Goal: Task Accomplishment & Management: Complete application form

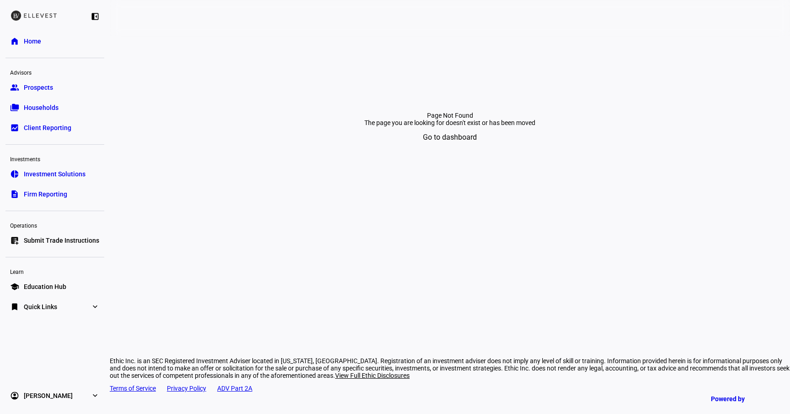
click at [65, 237] on span "Submit Trade Instructions" at bounding box center [61, 240] width 75 height 9
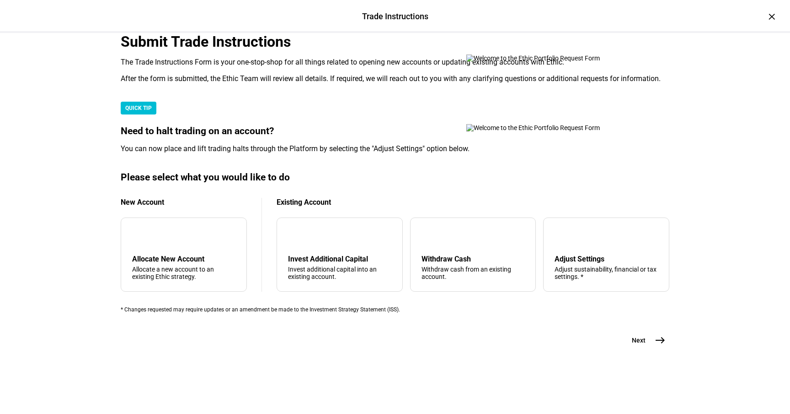
scroll to position [224, 0]
click at [566, 265] on div "Adjust sustainability, financial or tax settings. *" at bounding box center [606, 272] width 103 height 15
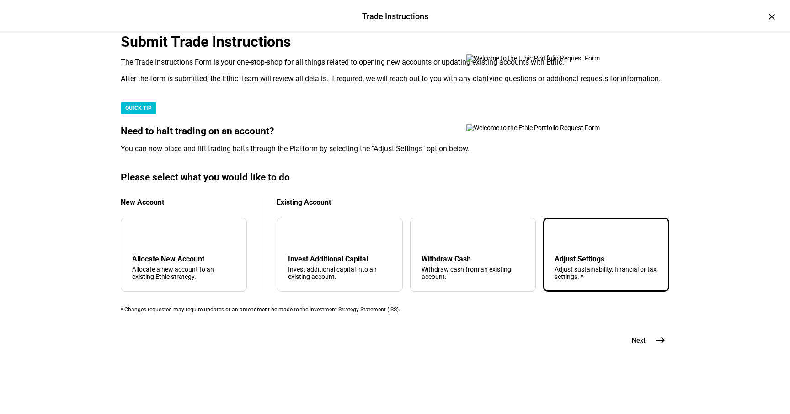
click at [641, 344] on span "Next" at bounding box center [639, 339] width 14 height 9
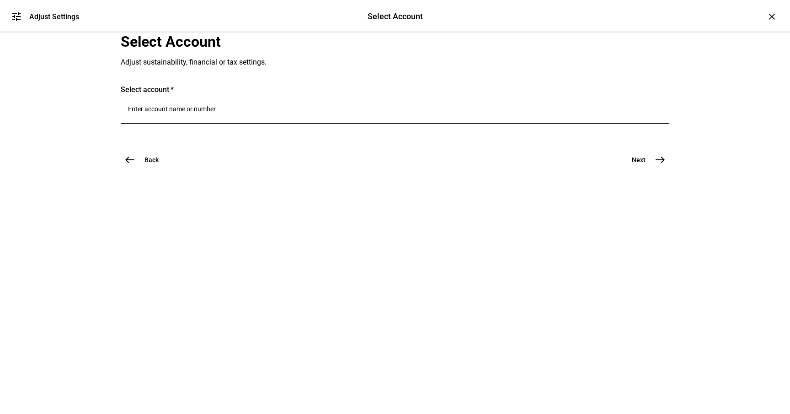
scroll to position [0, 0]
click at [265, 113] on input "Number" at bounding box center [395, 108] width 534 height 7
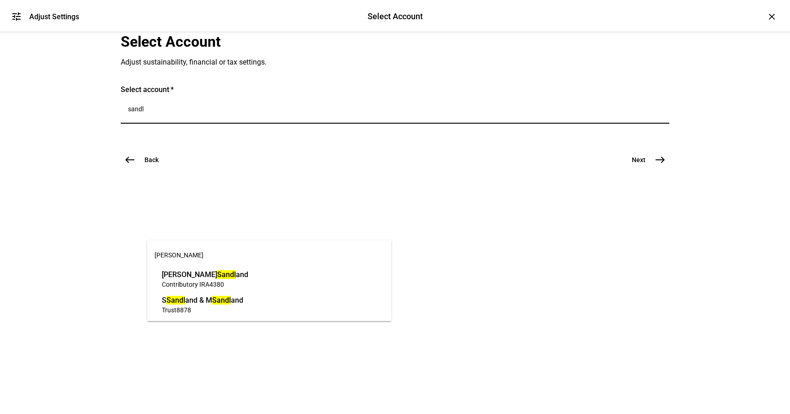
type input "sandl"
click at [248, 276] on span "[PERSON_NAME] and" at bounding box center [205, 274] width 86 height 11
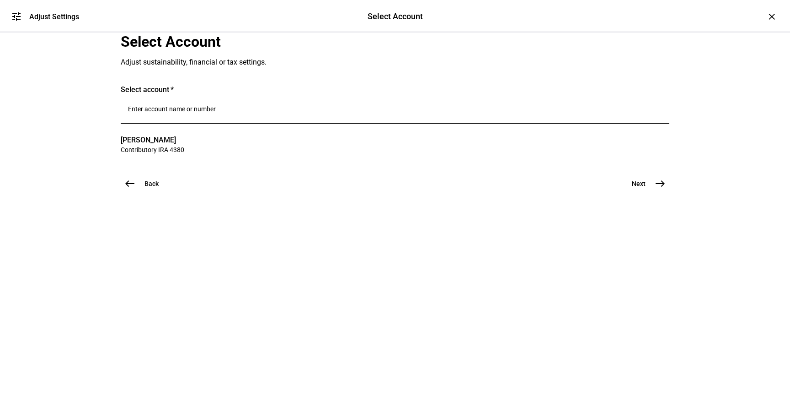
click at [635, 188] on span "Next" at bounding box center [639, 183] width 14 height 9
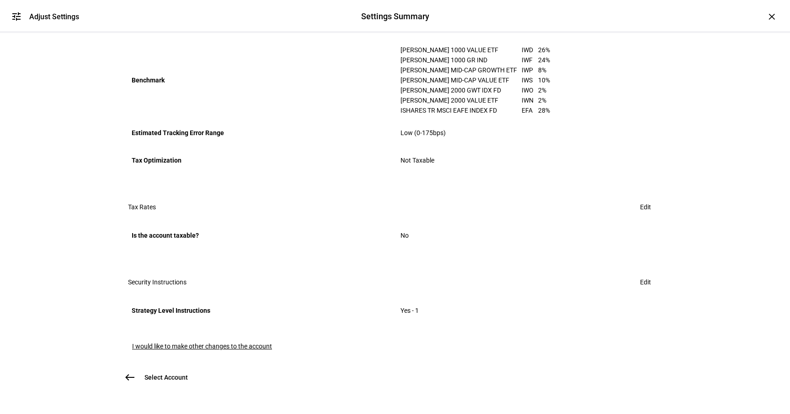
scroll to position [488, 0]
click at [641, 273] on span "Edit" at bounding box center [645, 282] width 11 height 18
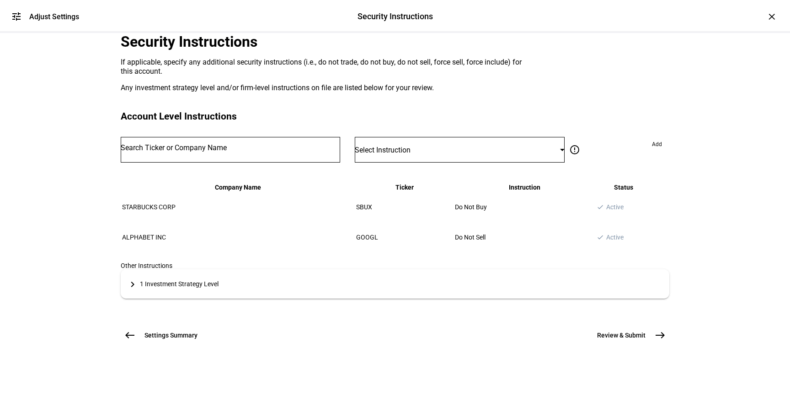
scroll to position [138, 0]
click at [217, 144] on input "Number" at bounding box center [231, 147] width 220 height 7
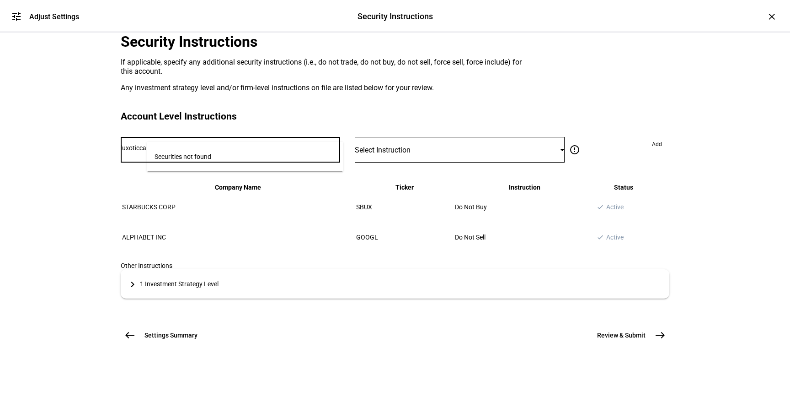
click at [156, 144] on input "luxoticca" at bounding box center [231, 147] width 220 height 7
click at [200, 144] on input "luxoticca" at bounding box center [231, 147] width 220 height 7
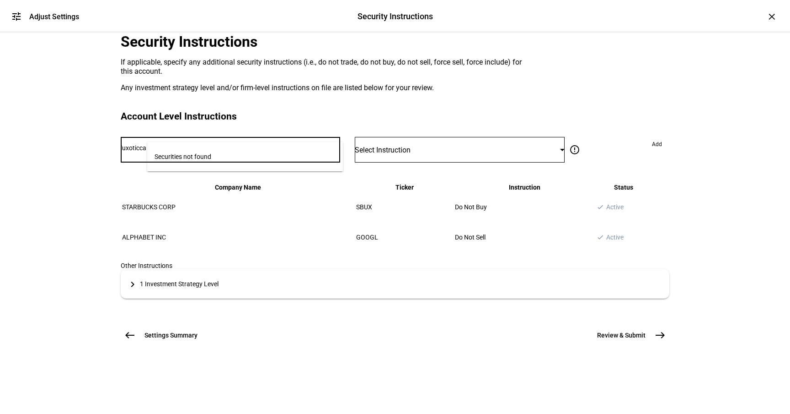
type input "E"
click at [200, 144] on input "Number" at bounding box center [231, 147] width 220 height 7
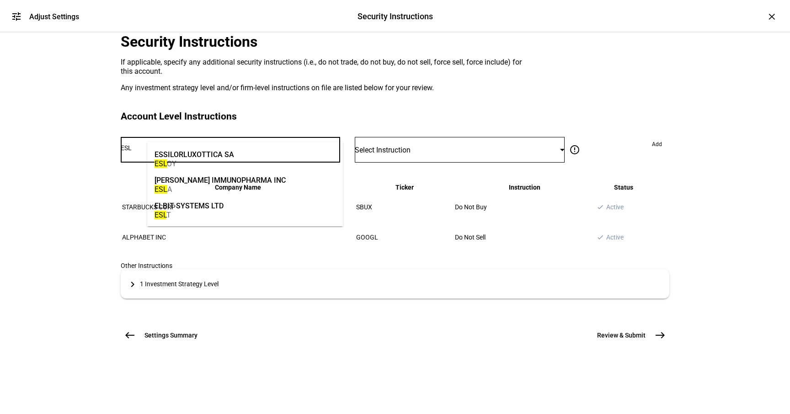
type input "ESL"
click at [235, 154] on mat-option "ESSILORLUXOTTICA SA ESL OY" at bounding box center [245, 158] width 196 height 26
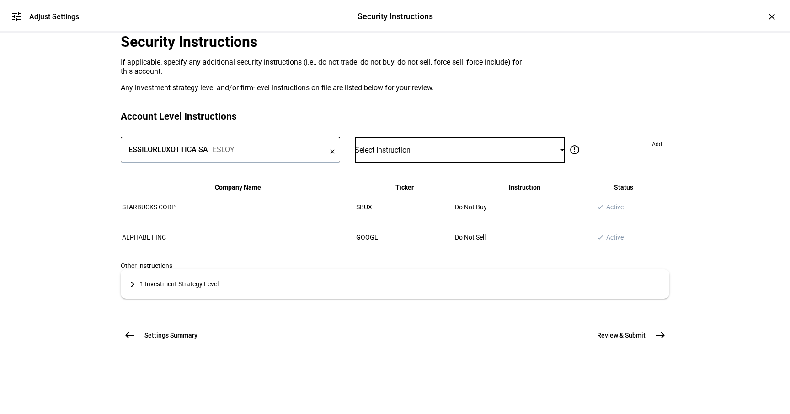
click at [491, 145] on div "Select Instruction" at bounding box center [457, 149] width 205 height 9
click at [472, 211] on mat-option "Do Not Sell" at bounding box center [451, 222] width 186 height 22
click at [652, 137] on span "Add" at bounding box center [657, 144] width 10 height 15
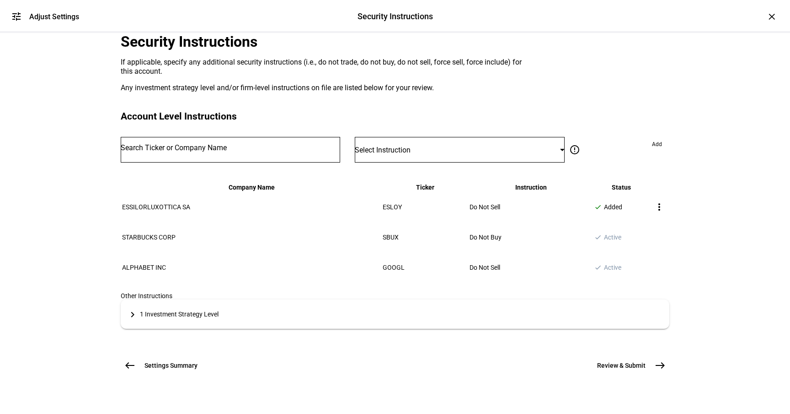
click at [638, 370] on span "Review & Submit" at bounding box center [621, 364] width 48 height 9
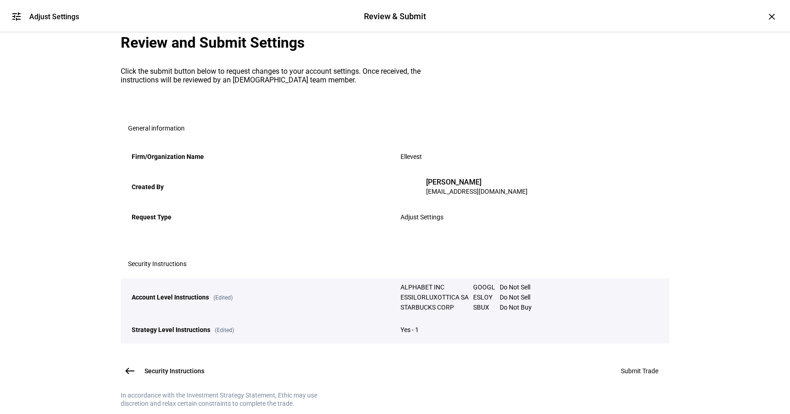
scroll to position [140, 0]
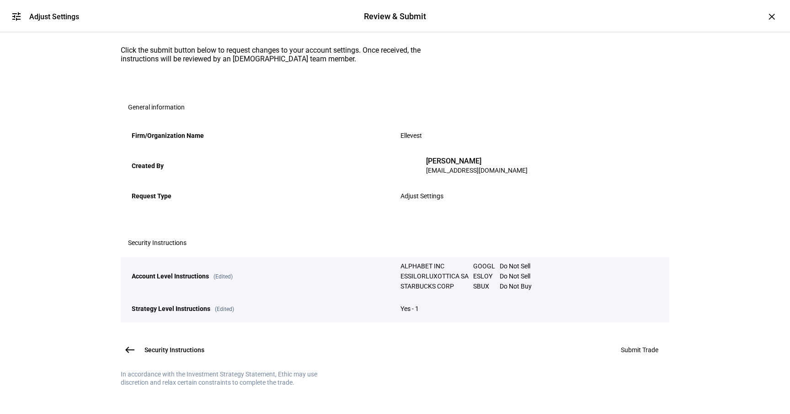
click at [624, 346] on span "Submit Trade" at bounding box center [640, 349] width 38 height 7
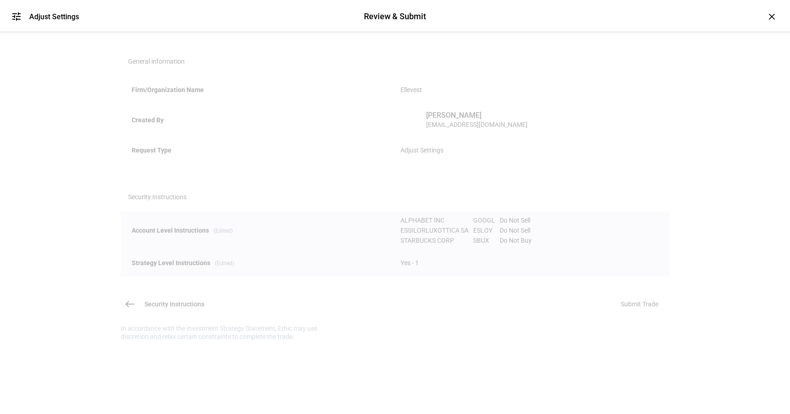
scroll to position [0, 0]
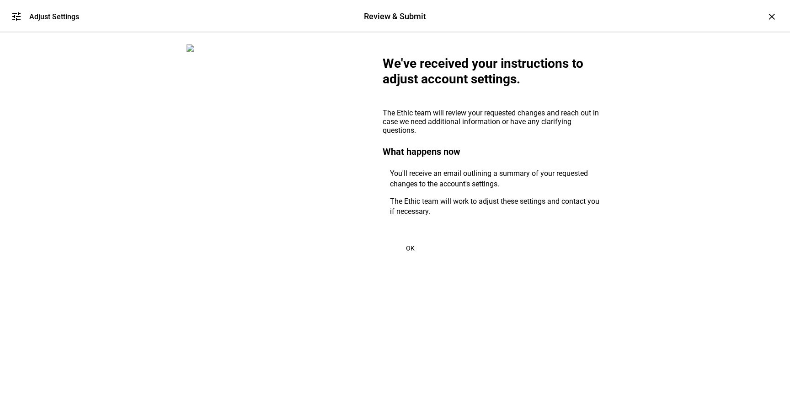
click at [406, 252] on span "OK" at bounding box center [410, 247] width 9 height 7
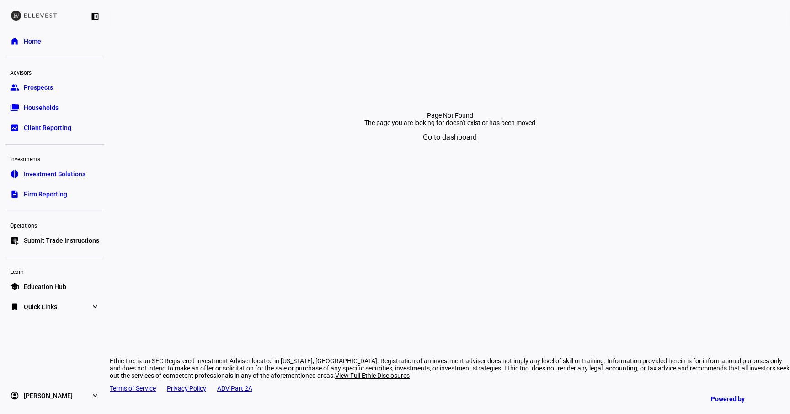
click at [72, 232] on link "list_alt_add Submit Trade Instructions" at bounding box center [54, 240] width 99 height 18
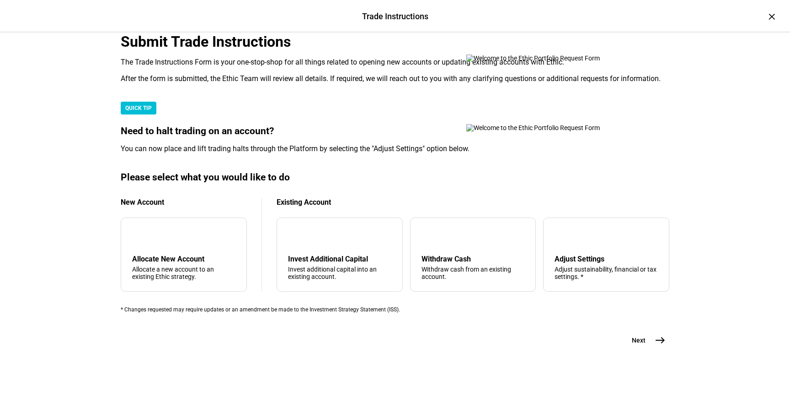
scroll to position [214, 0]
click at [588, 254] on div "Adjust Settings" at bounding box center [606, 258] width 103 height 9
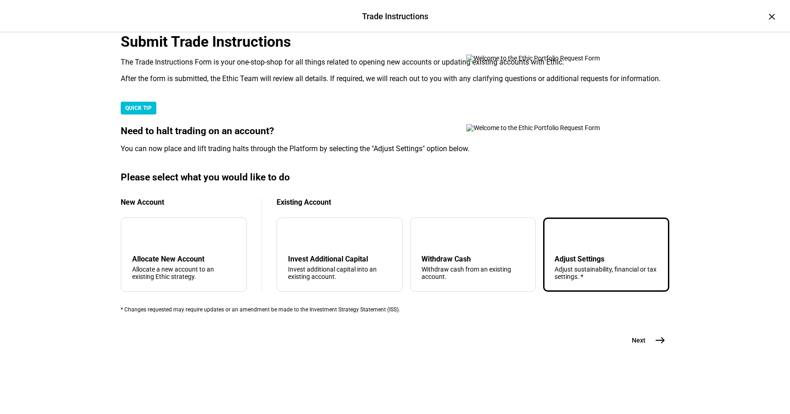
click at [652, 349] on span "east" at bounding box center [660, 340] width 18 height 18
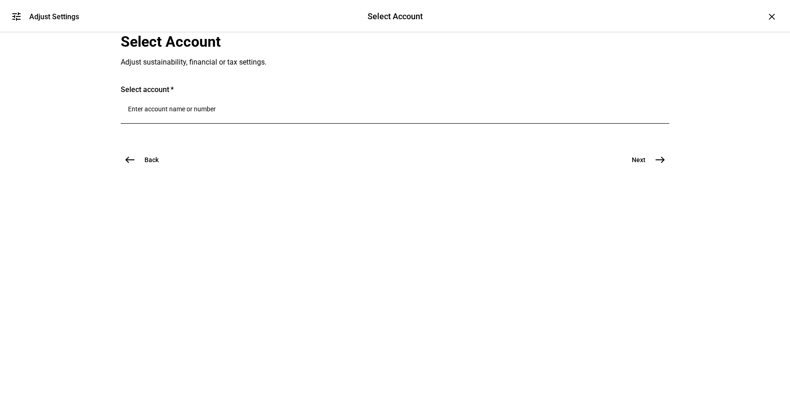
scroll to position [0, 0]
click at [282, 124] on div at bounding box center [395, 111] width 534 height 26
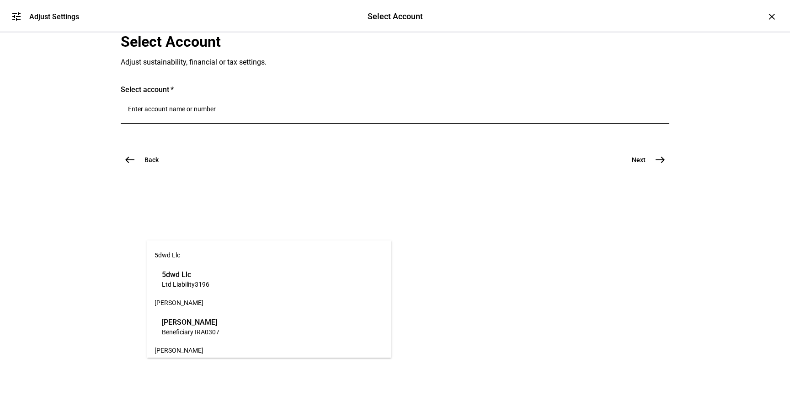
click at [282, 113] on input "Number" at bounding box center [395, 108] width 534 height 7
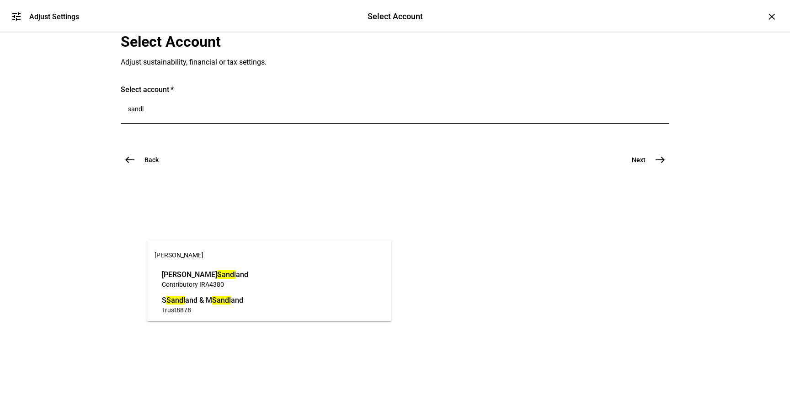
type input "sandl"
click at [216, 295] on span "S Sandl and & M Sandl and" at bounding box center [202, 300] width 81 height 11
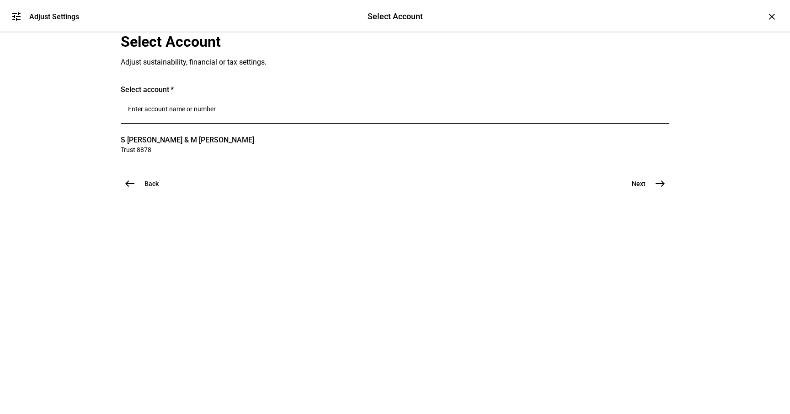
click at [655, 189] on mat-icon "east" at bounding box center [660, 183] width 11 height 11
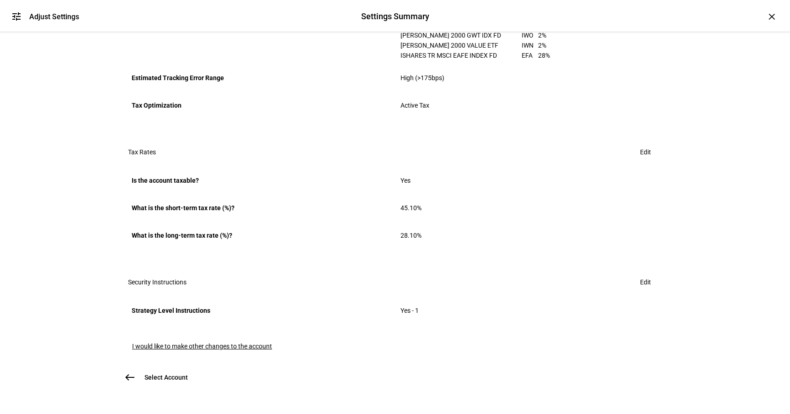
scroll to position [543, 0]
click at [630, 273] on span at bounding box center [645, 282] width 33 height 18
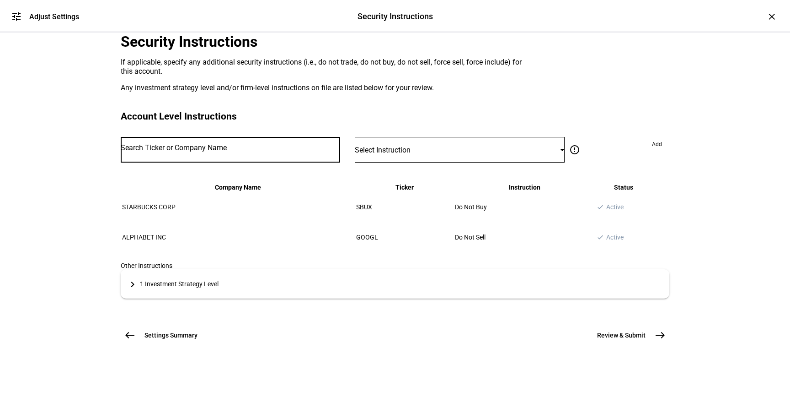
click at [289, 151] on input "Number" at bounding box center [231, 147] width 220 height 7
type input "ESLOY"
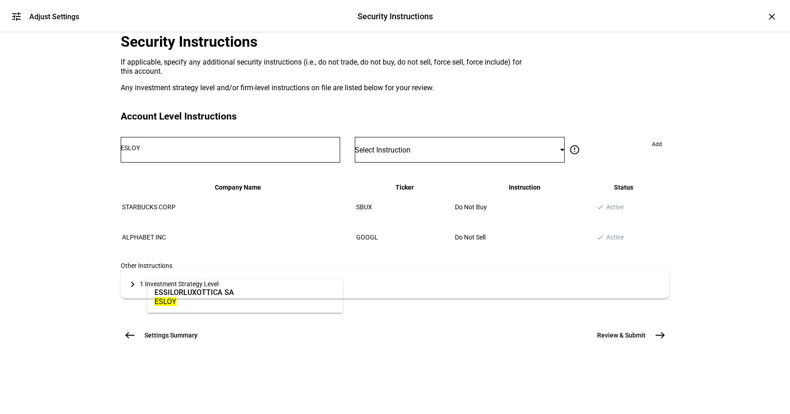
click at [262, 294] on mat-option "ESSILORLUXOTTICA SA ESLOY" at bounding box center [245, 296] width 196 height 26
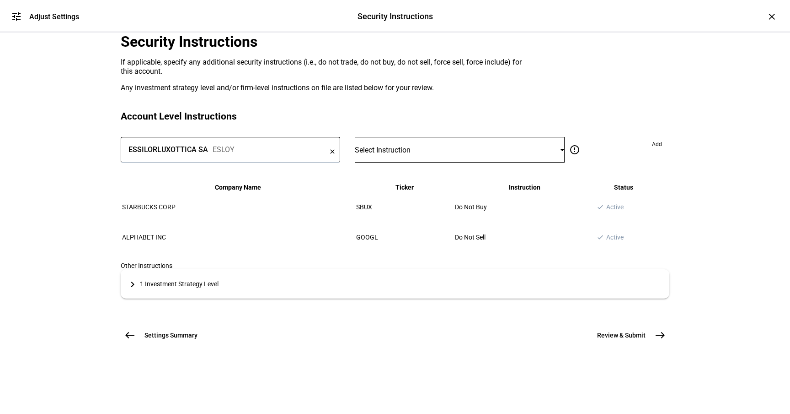
click at [411, 154] on span "Select Instruction" at bounding box center [383, 149] width 56 height 9
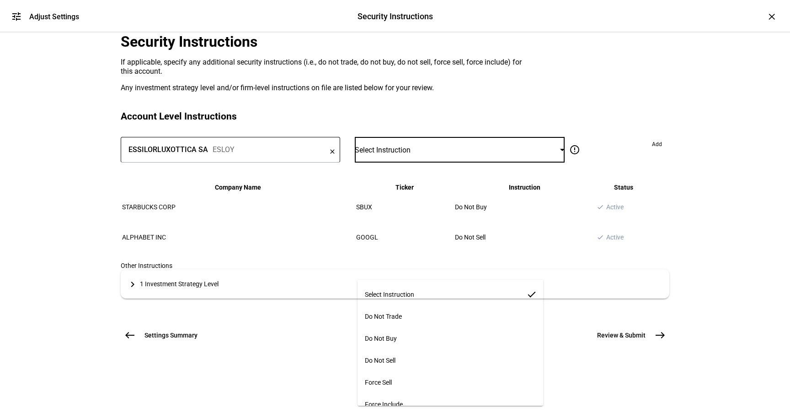
click at [427, 349] on mat-option "Do Not Sell" at bounding box center [451, 360] width 186 height 22
click at [645, 151] on span at bounding box center [657, 144] width 25 height 15
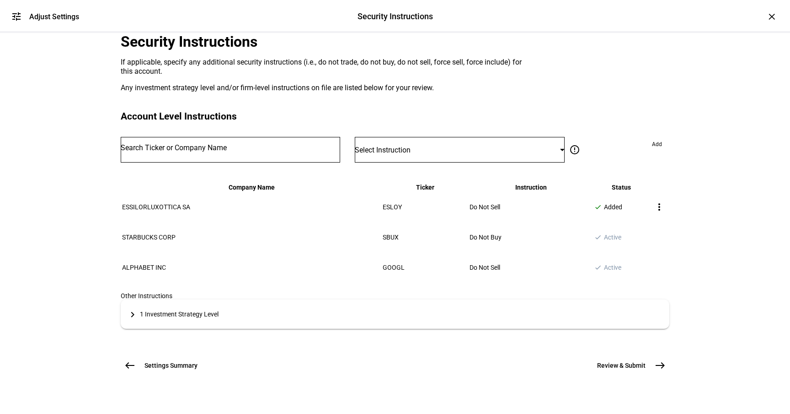
scroll to position [171, 0]
click at [640, 364] on button "Review & Submit east" at bounding box center [627, 365] width 83 height 18
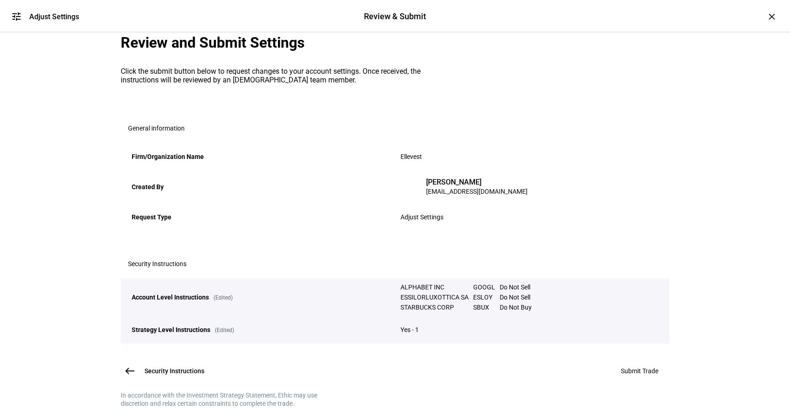
scroll to position [140, 0]
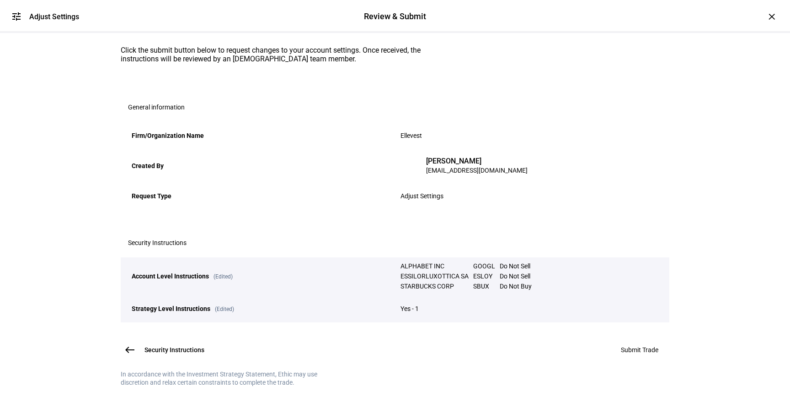
click at [634, 346] on span "Submit Trade" at bounding box center [640, 349] width 38 height 7
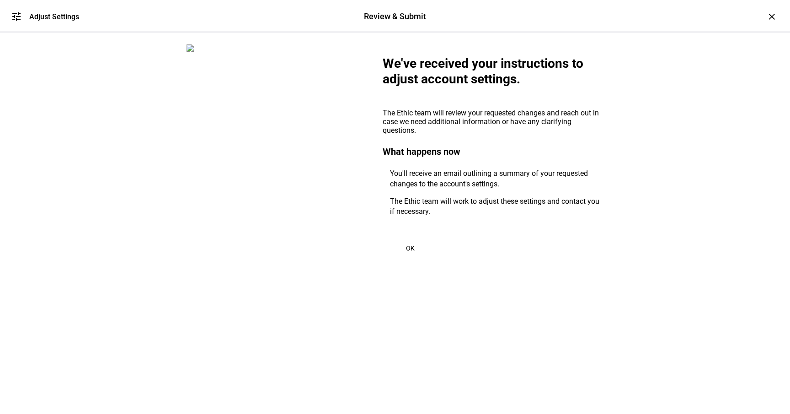
scroll to position [0, 0]
click at [407, 252] on span "OK" at bounding box center [410, 247] width 9 height 7
